Goal: Task Accomplishment & Management: Manage account settings

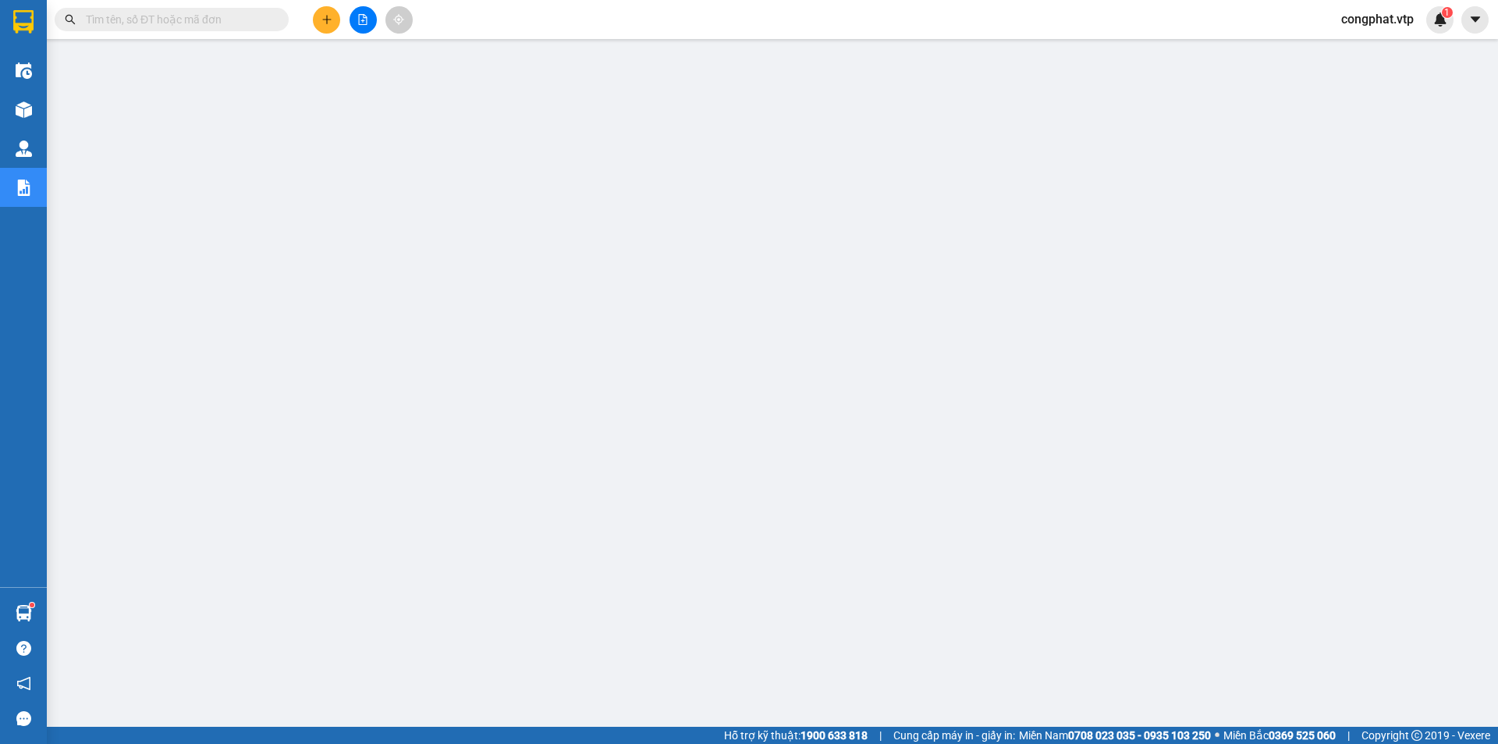
click at [1402, 16] on span "congphat.vtp" at bounding box center [1378, 19] width 98 height 20
click at [1368, 49] on span "Đăng xuất" at bounding box center [1384, 48] width 66 height 17
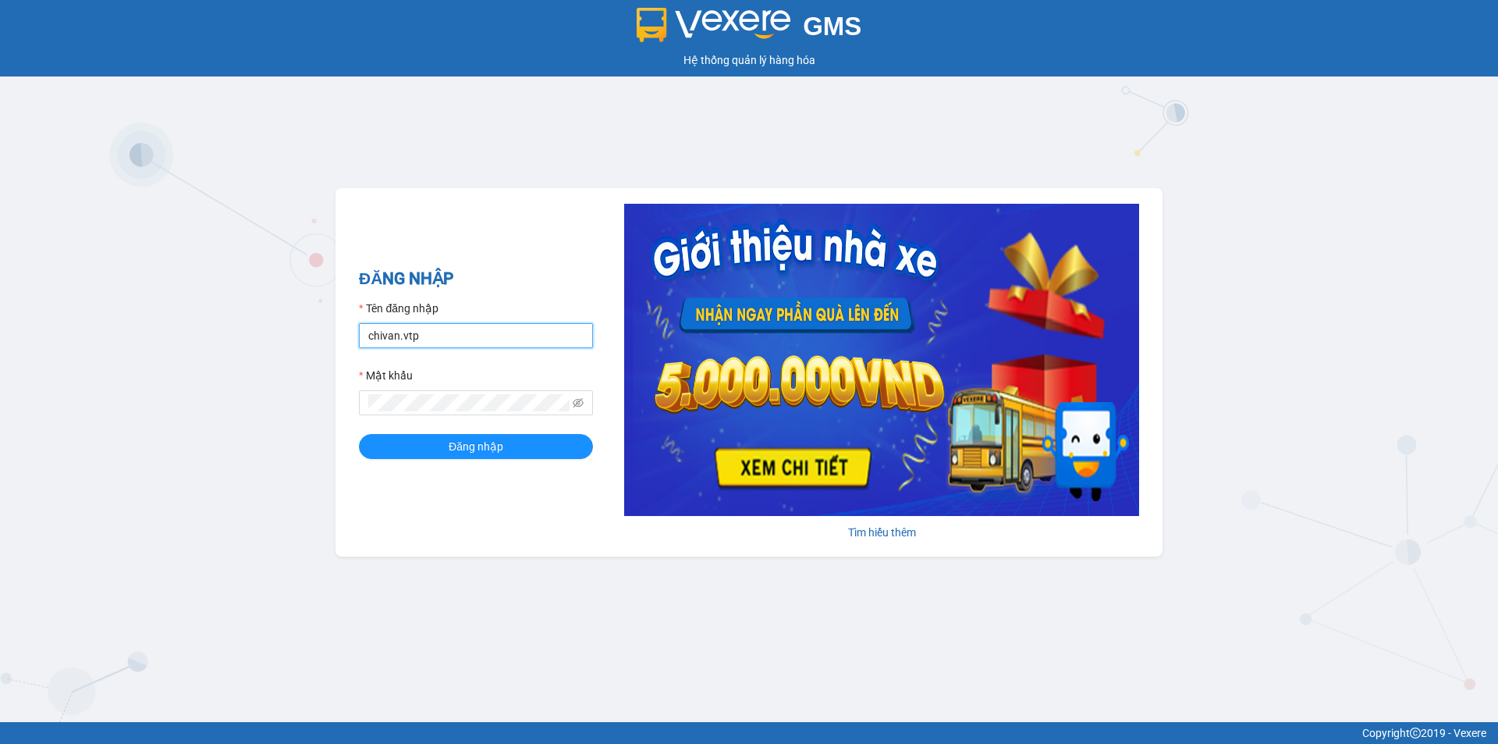
click at [490, 339] on input "chivan.vtp" at bounding box center [476, 335] width 234 height 25
type input "hung.vtp"
click at [359, 434] on button "Đăng nhập" at bounding box center [476, 446] width 234 height 25
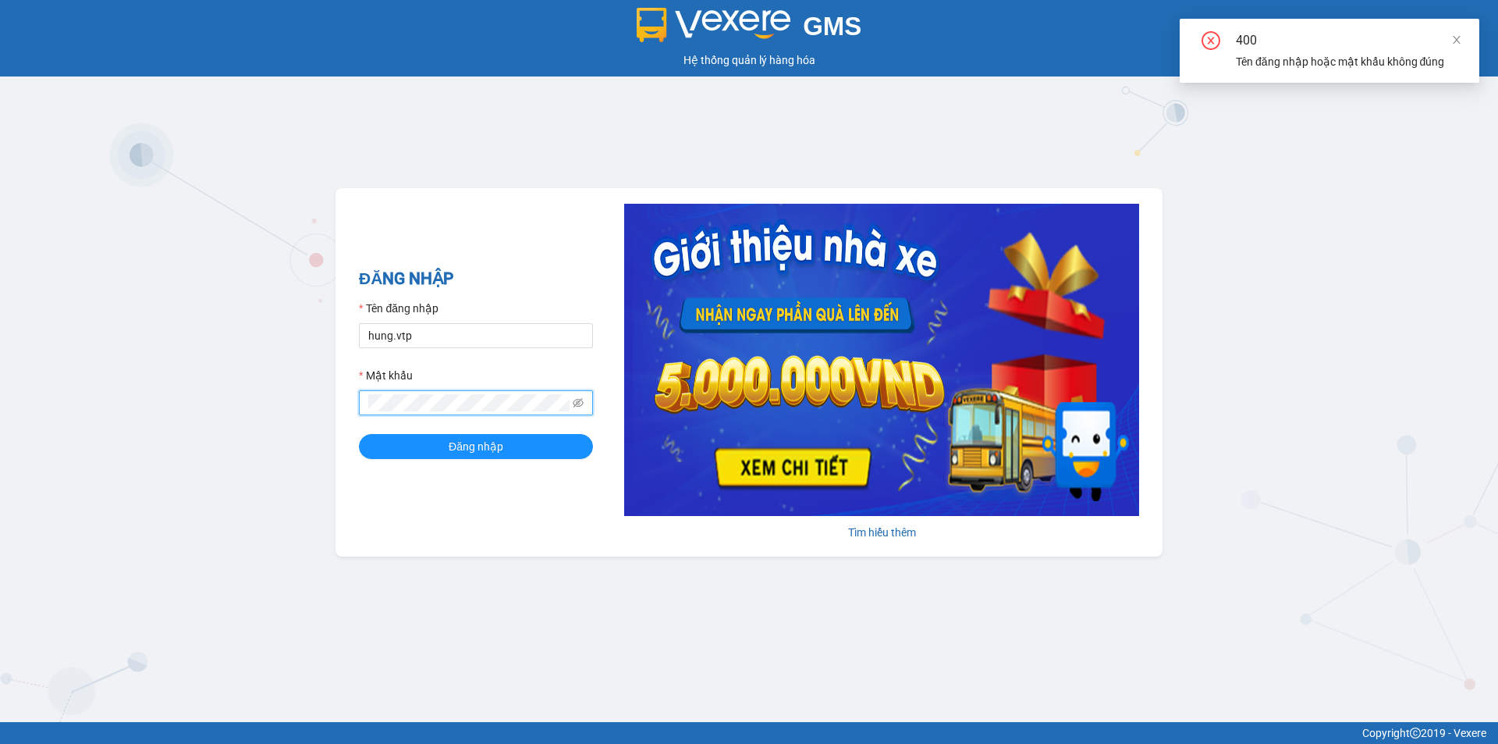
click at [359, 434] on button "Đăng nhập" at bounding box center [476, 446] width 234 height 25
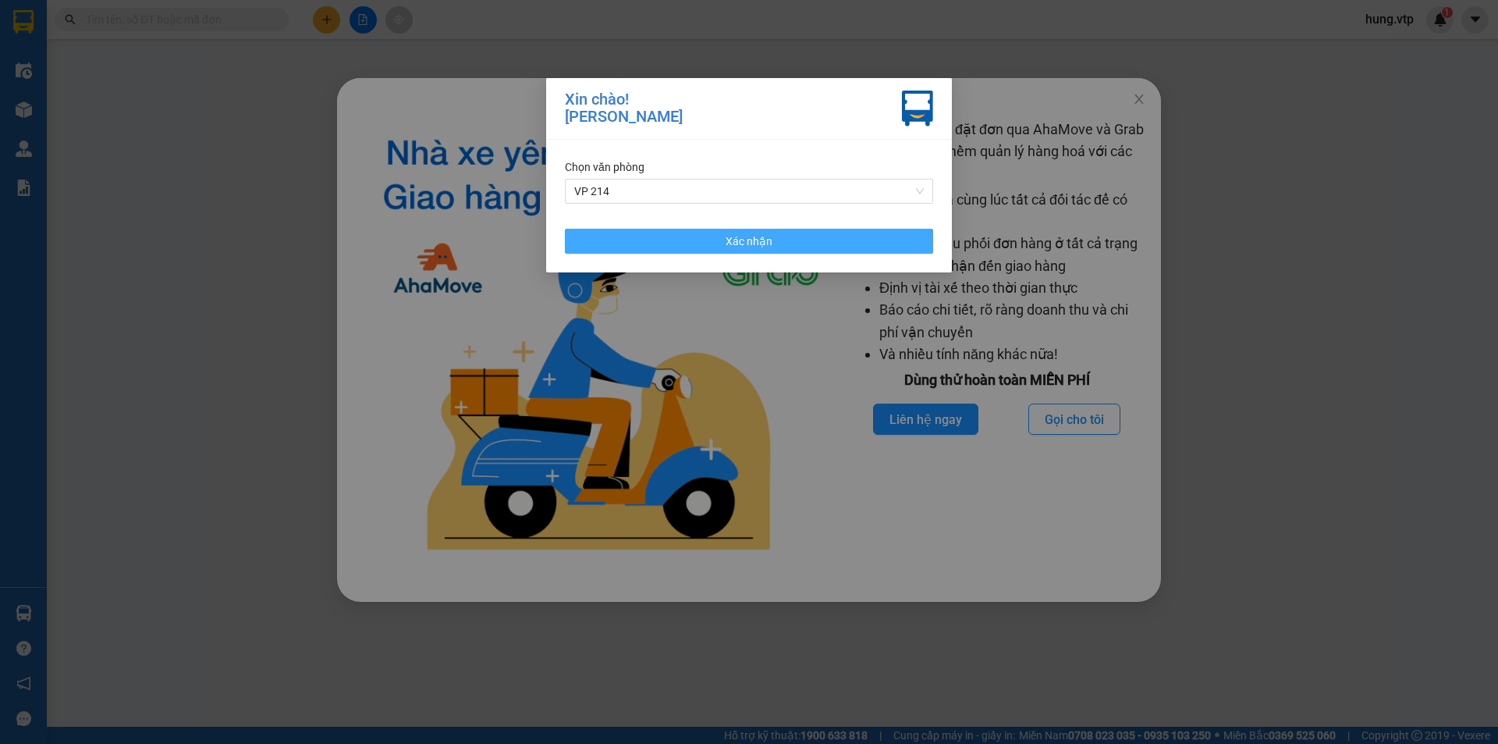
click at [816, 249] on button "Xác nhận" at bounding box center [749, 241] width 368 height 25
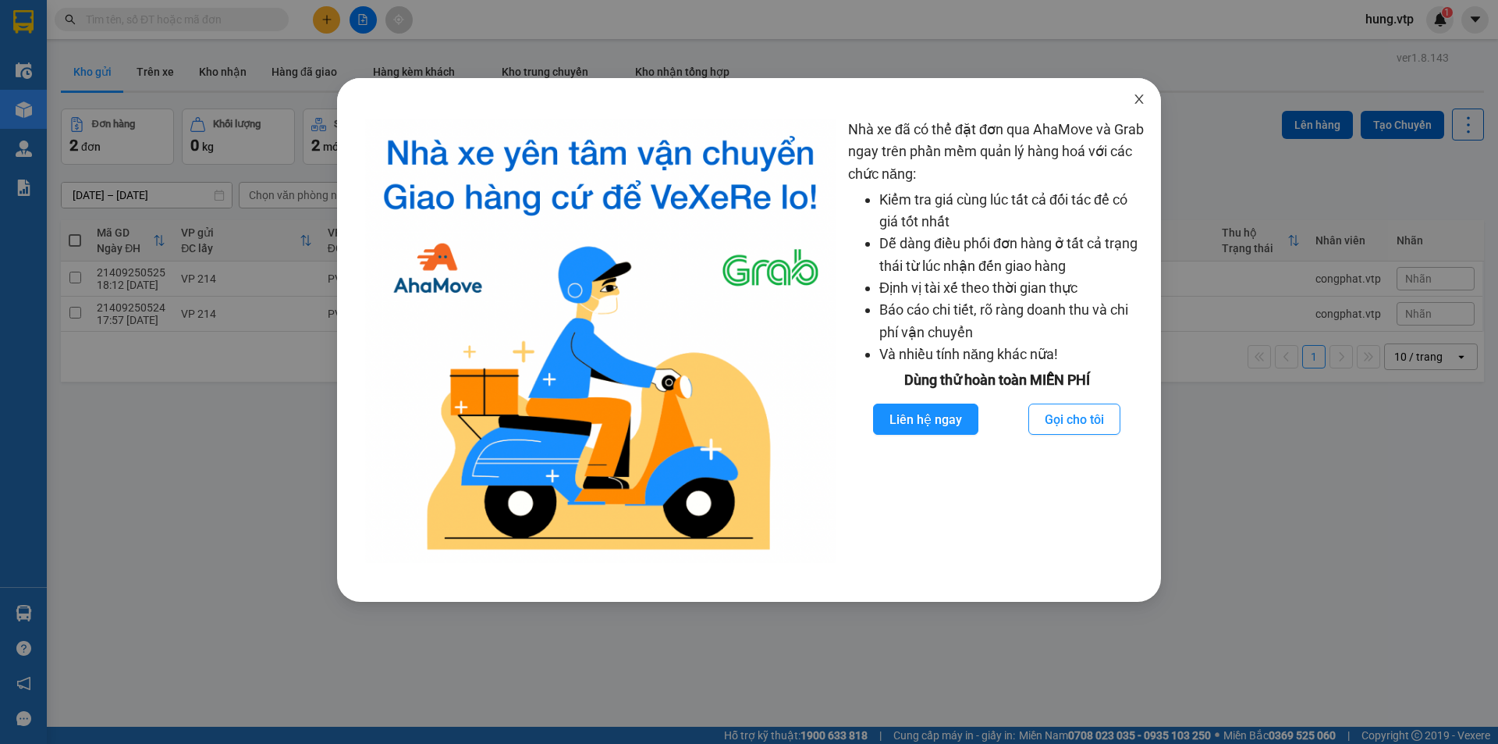
click at [1144, 104] on icon "close" at bounding box center [1139, 99] width 12 height 12
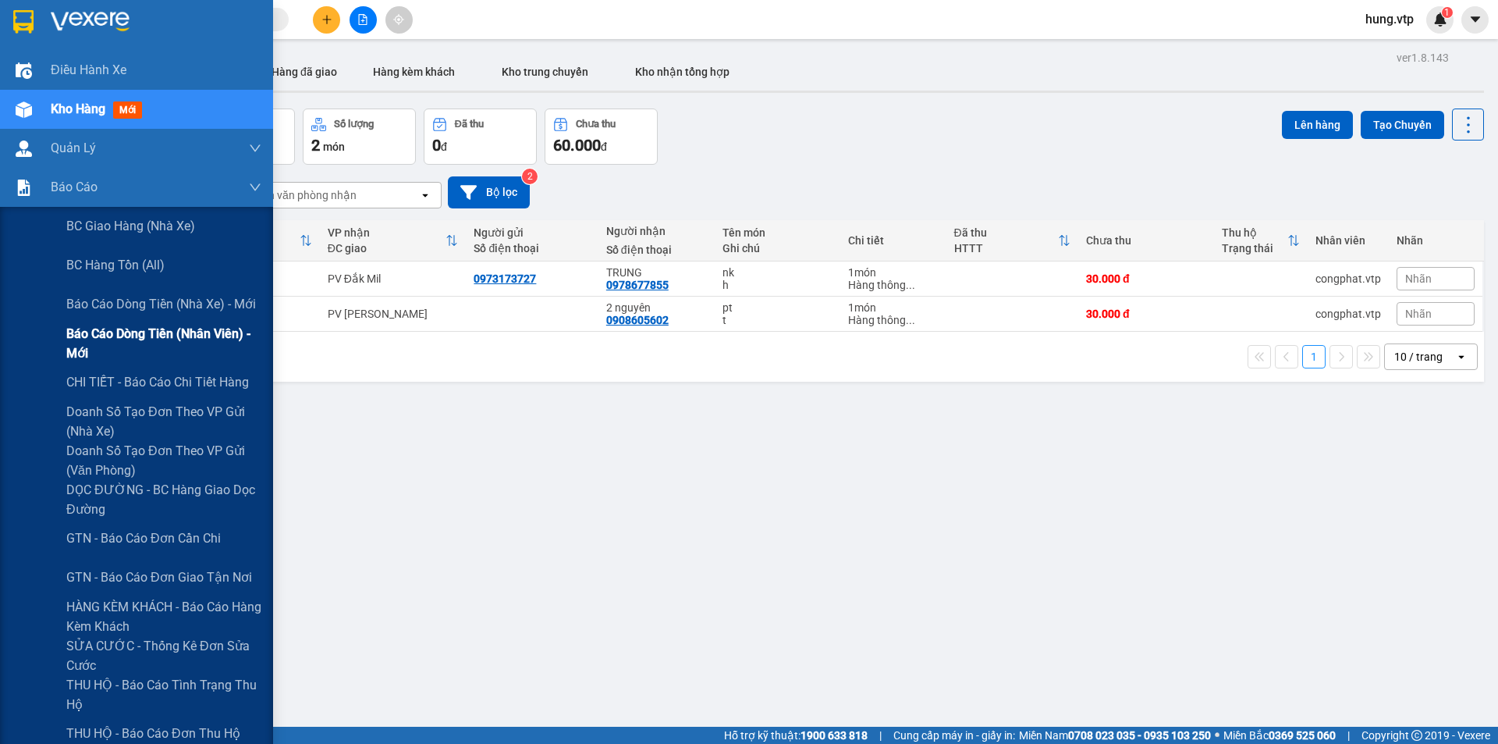
click at [129, 332] on span "Báo cáo dòng tiền (nhân viên) - mới" at bounding box center [163, 343] width 195 height 39
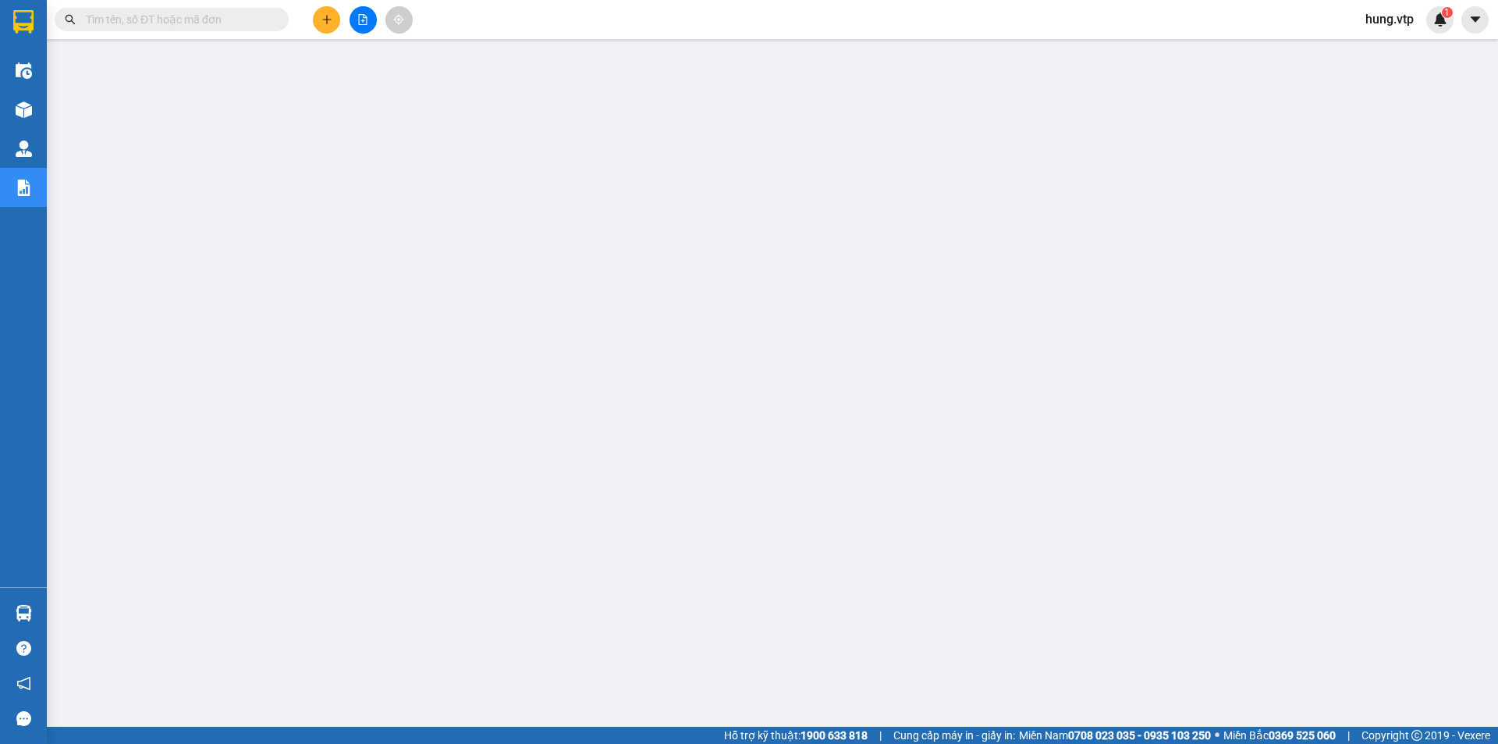
click at [1391, 14] on span "hung.vtp" at bounding box center [1389, 19] width 73 height 20
click at [1394, 48] on span "Đăng xuất" at bounding box center [1409, 48] width 66 height 17
